Goal: Information Seeking & Learning: Learn about a topic

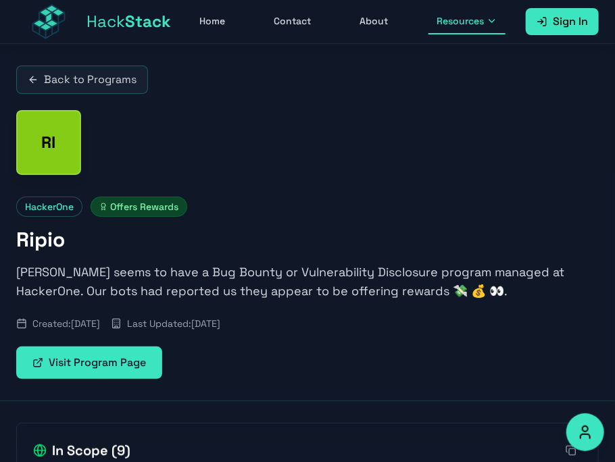
click at [481, 26] on span "Resources" at bounding box center [460, 21] width 47 height 14
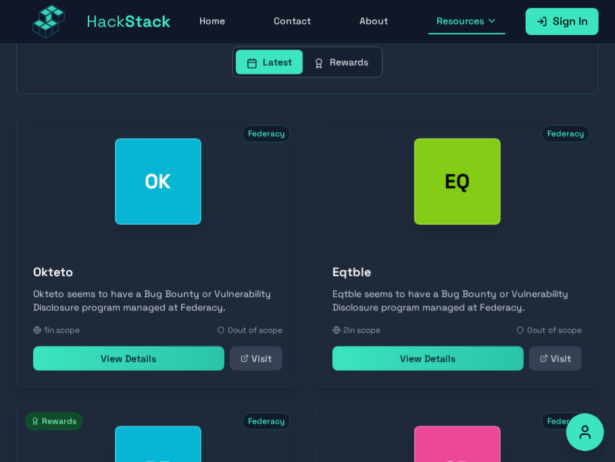
scroll to position [357, 0]
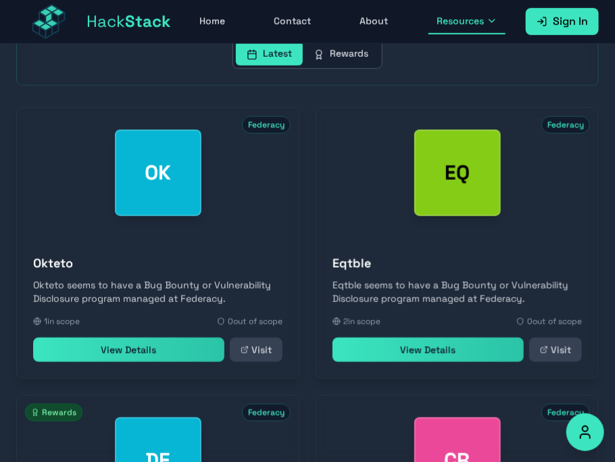
click at [128, 353] on link "View Details" at bounding box center [128, 350] width 191 height 24
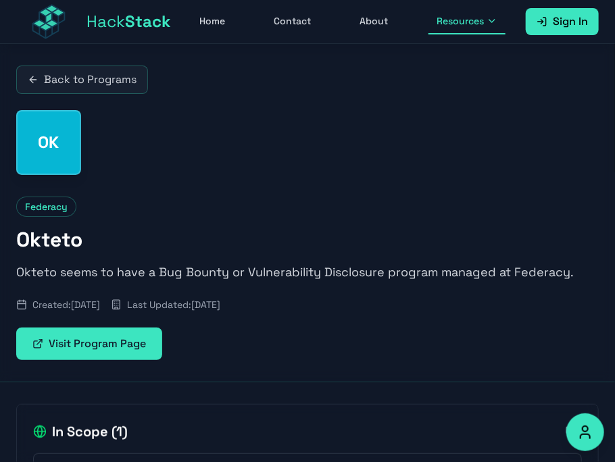
click at [320, 178] on div "OK Federacy Okteto Okteto seems to have a Bug Bounty or Vulnerability Disclosur…" at bounding box center [307, 235] width 583 height 250
click at [323, 167] on div "OK Federacy Okteto Okteto seems to have a Bug Bounty or Vulnerability Disclosur…" at bounding box center [307, 235] width 583 height 250
click at [337, 126] on div "OK Federacy Okteto Okteto seems to have a Bug Bounty or Vulnerability Disclosur…" at bounding box center [307, 235] width 583 height 250
